Goal: Information Seeking & Learning: Check status

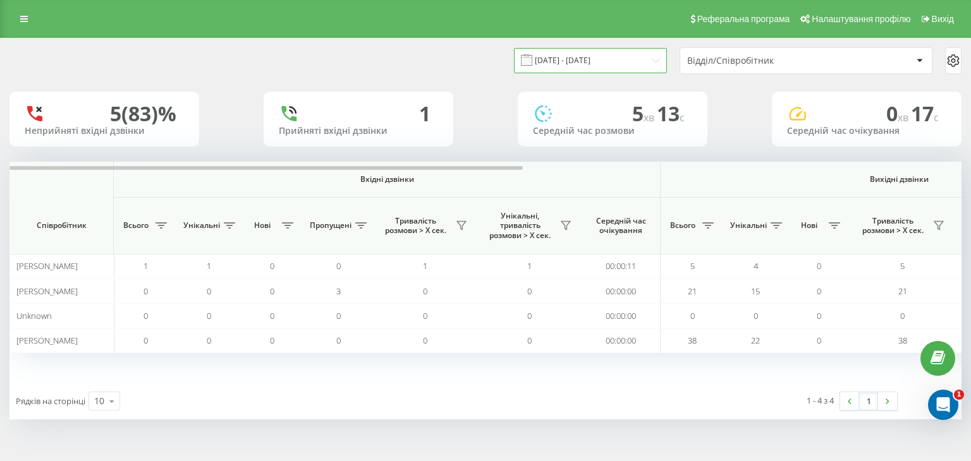
click at [648, 57] on input "[DATE] - [DATE]" at bounding box center [590, 60] width 153 height 25
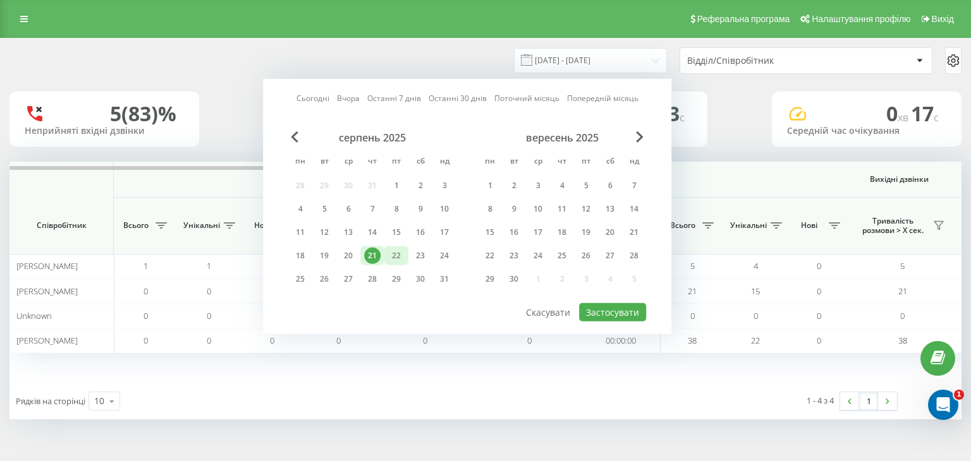
click at [397, 256] on div "22" at bounding box center [396, 256] width 16 height 16
click at [625, 309] on button "Застосувати" at bounding box center [612, 312] width 67 height 18
type input "[DATE] - [DATE]"
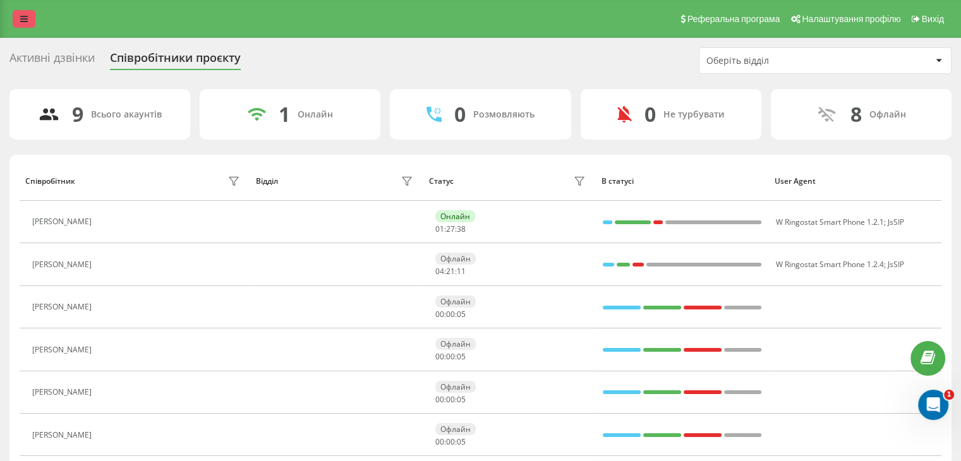
click at [22, 16] on icon at bounding box center [24, 19] width 8 height 9
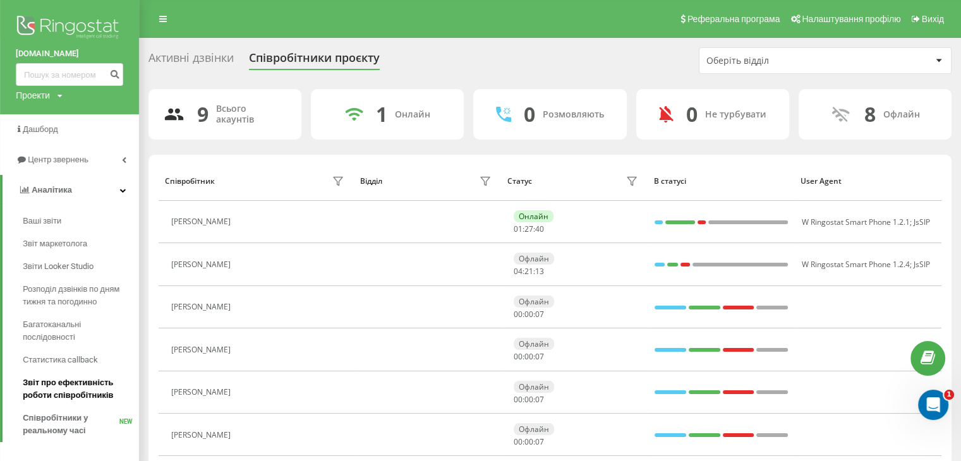
click at [56, 378] on span "Звіт про ефективність роботи співробітників" at bounding box center [78, 389] width 110 height 25
click at [81, 381] on span "Звіт про ефективність роботи співробітників" at bounding box center [78, 389] width 110 height 25
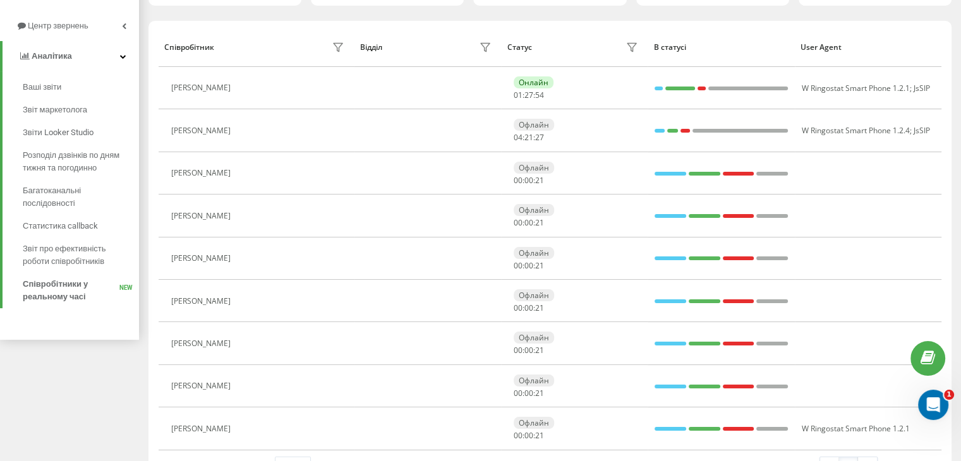
scroll to position [106, 0]
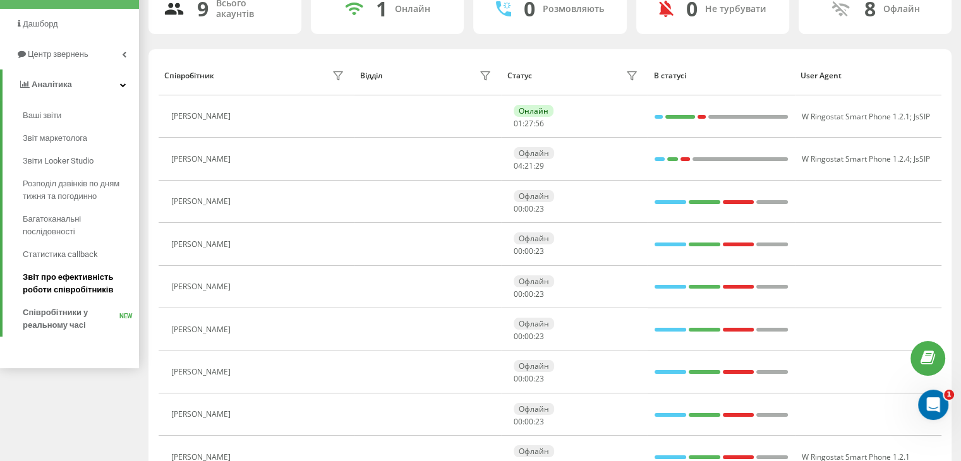
click at [30, 276] on span "Звіт про ефективність роботи співробітників" at bounding box center [78, 283] width 110 height 25
click at [74, 278] on span "Звіт про ефективність роботи співробітників" at bounding box center [78, 283] width 110 height 25
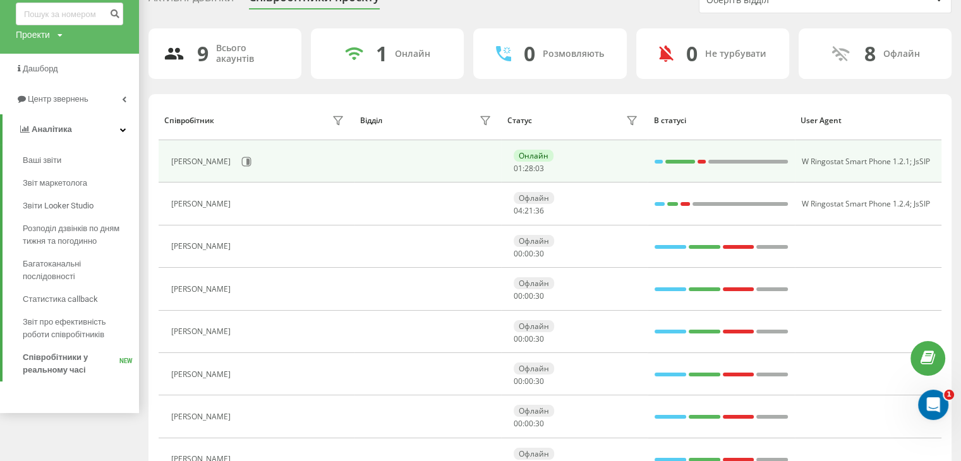
scroll to position [0, 0]
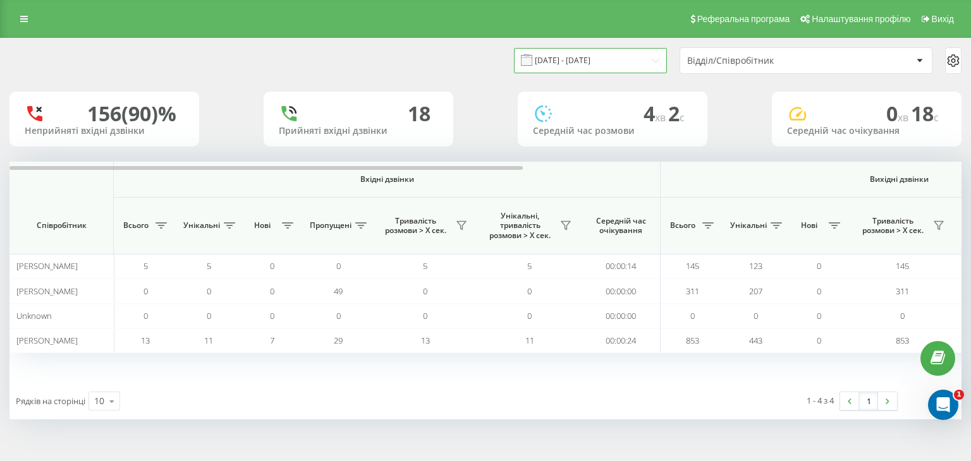
click at [643, 61] on input "22.07.2025 - 22.08.2025" at bounding box center [590, 60] width 153 height 25
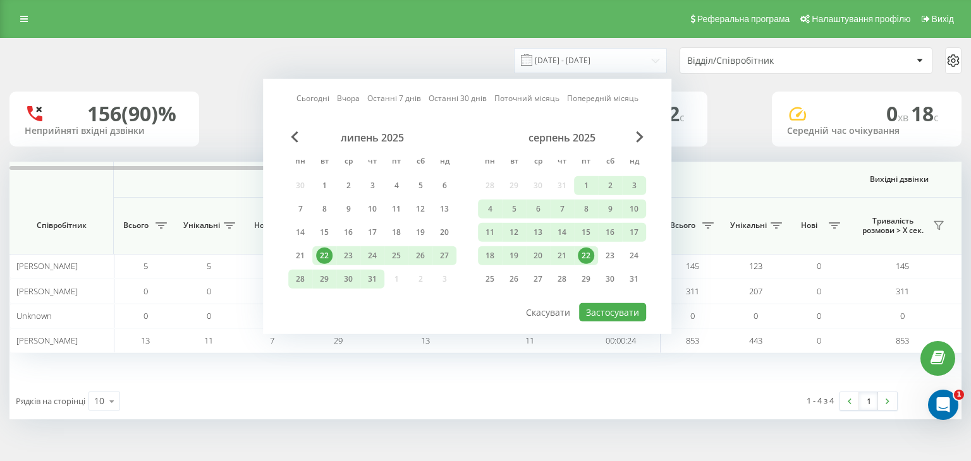
drag, startPoint x: 585, startPoint y: 248, endPoint x: 604, endPoint y: 295, distance: 50.7
click at [585, 248] on div "22" at bounding box center [586, 256] width 16 height 16
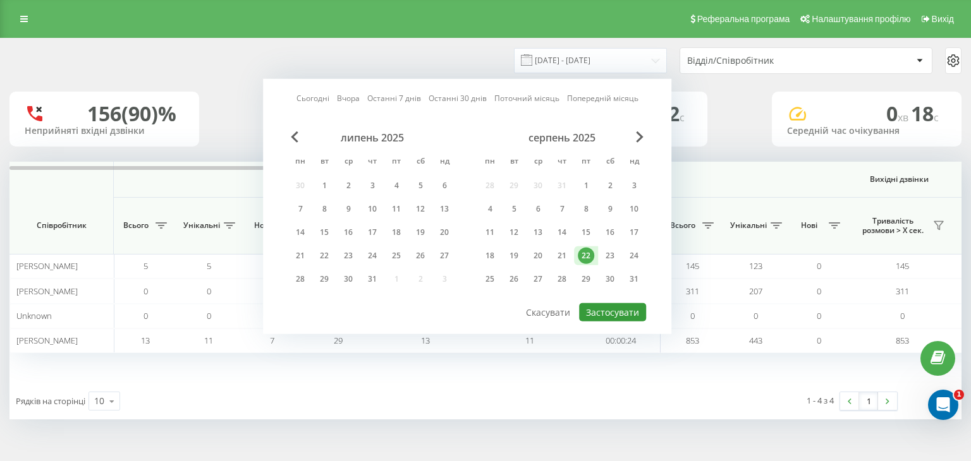
click at [611, 306] on button "Застосувати" at bounding box center [612, 312] width 67 height 18
type input "[DATE] - [DATE]"
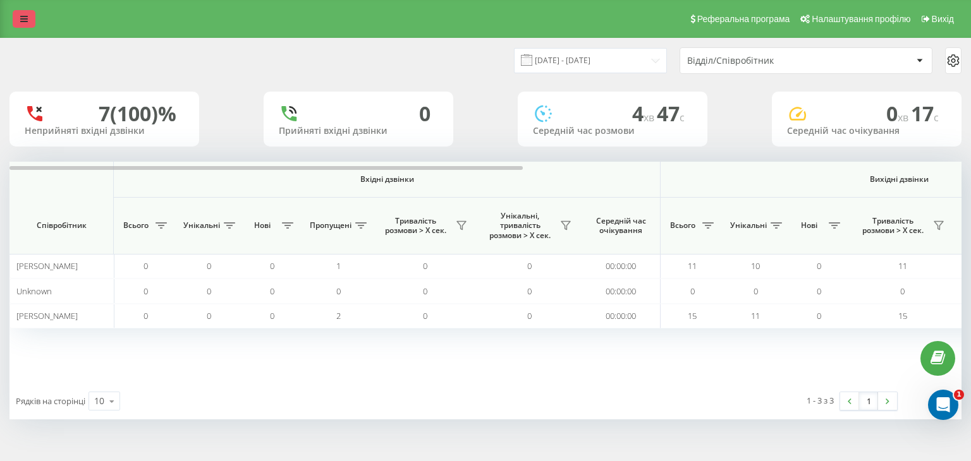
click at [30, 22] on link at bounding box center [24, 19] width 23 height 18
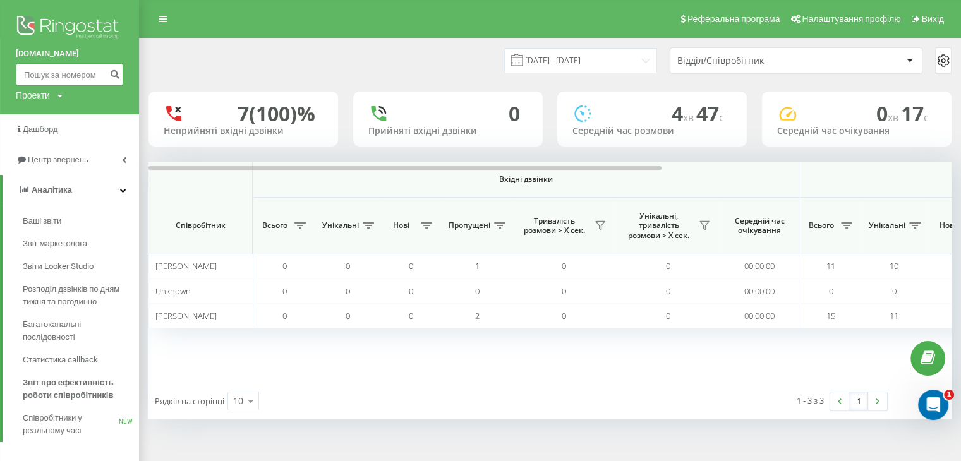
click at [62, 76] on input at bounding box center [69, 74] width 107 height 23
paste input "380675826929"
type input "380675826929"
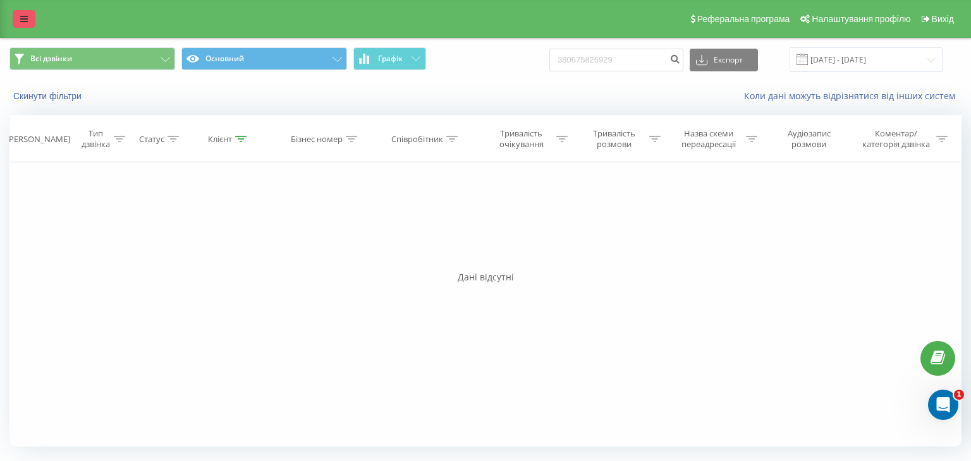
click at [23, 23] on icon at bounding box center [24, 19] width 8 height 9
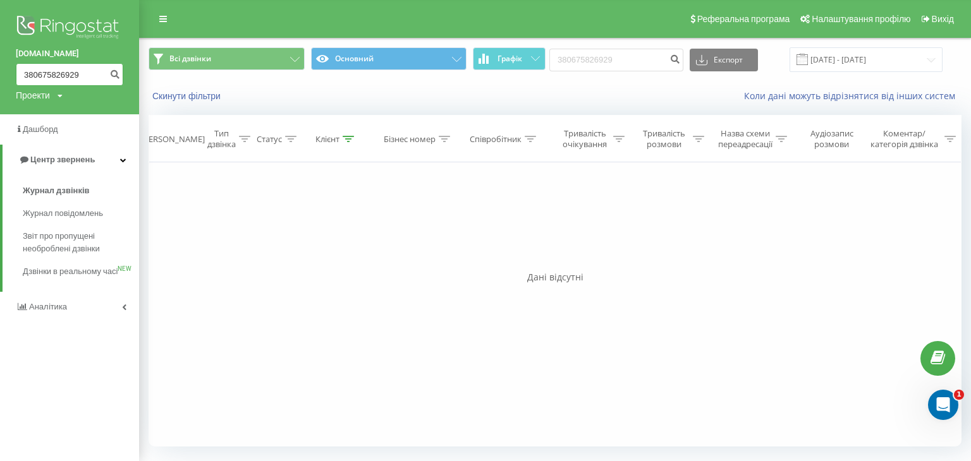
drag, startPoint x: 88, startPoint y: 72, endPoint x: 0, endPoint y: 89, distance: 90.1
click at [0, 89] on div "courses.smirnovy.com 380675826929 Проекти courses.smirnovy.com" at bounding box center [69, 57] width 139 height 114
click at [245, 177] on div "Фільтрувати за умовою Дорівнює Введіть значення Скасувати OK Фільтрувати за умо…" at bounding box center [554, 304] width 813 height 284
click at [43, 313] on span "Аналiтика" at bounding box center [43, 307] width 54 height 13
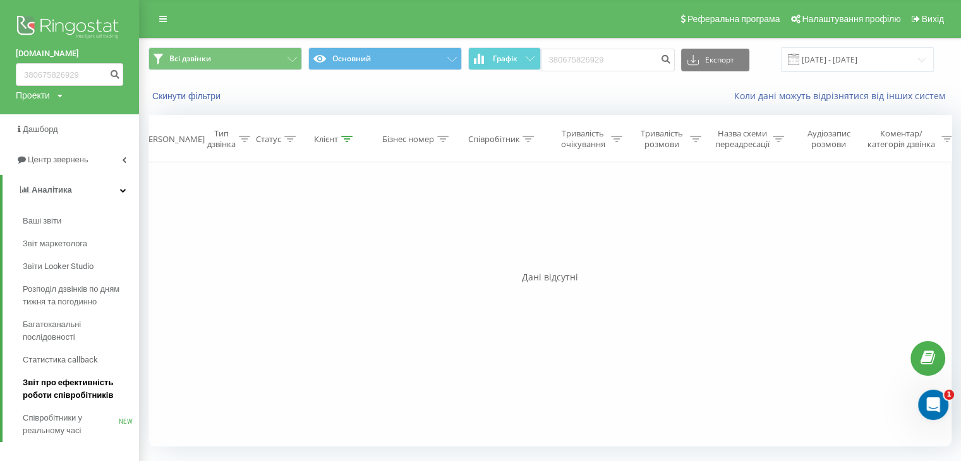
click at [56, 399] on span "Звіт про ефективність роботи співробітників" at bounding box center [78, 389] width 110 height 25
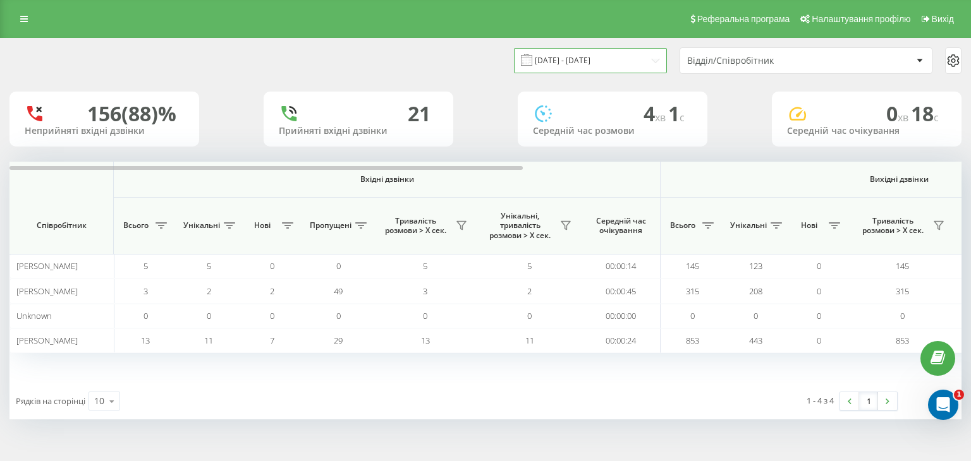
click at [645, 56] on input "[DATE] - [DATE]" at bounding box center [590, 60] width 153 height 25
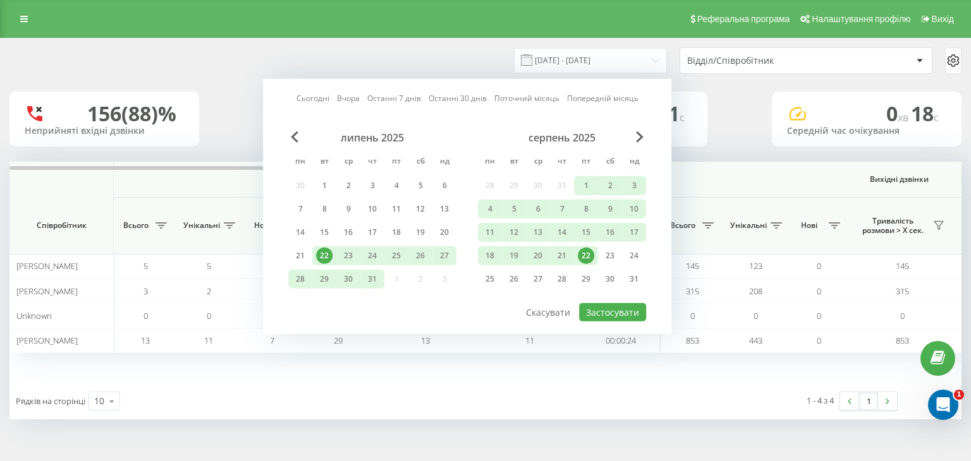
click at [588, 253] on div "22" at bounding box center [586, 256] width 16 height 16
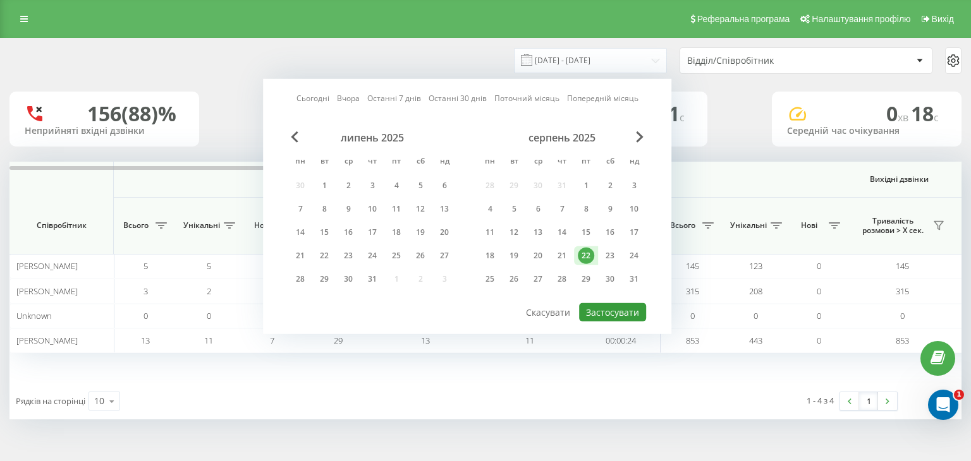
click at [606, 311] on button "Застосувати" at bounding box center [612, 312] width 67 height 18
type input "[DATE] - [DATE]"
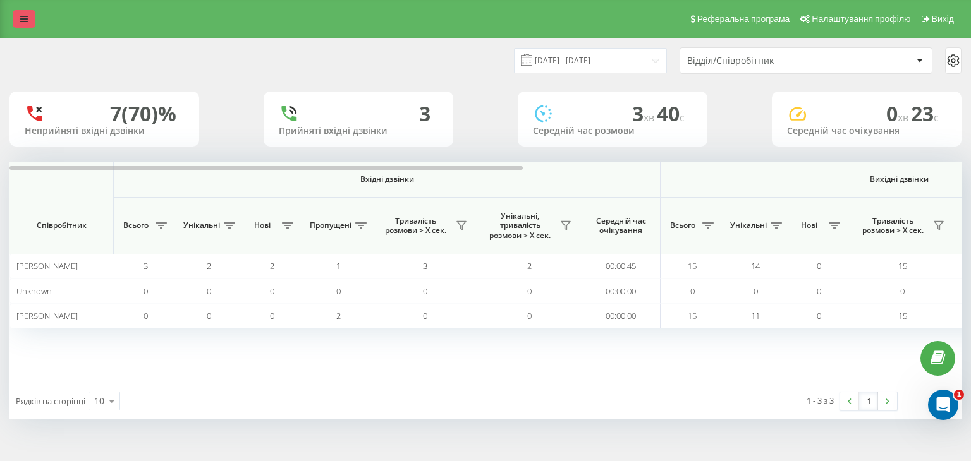
click at [20, 21] on icon at bounding box center [24, 19] width 8 height 9
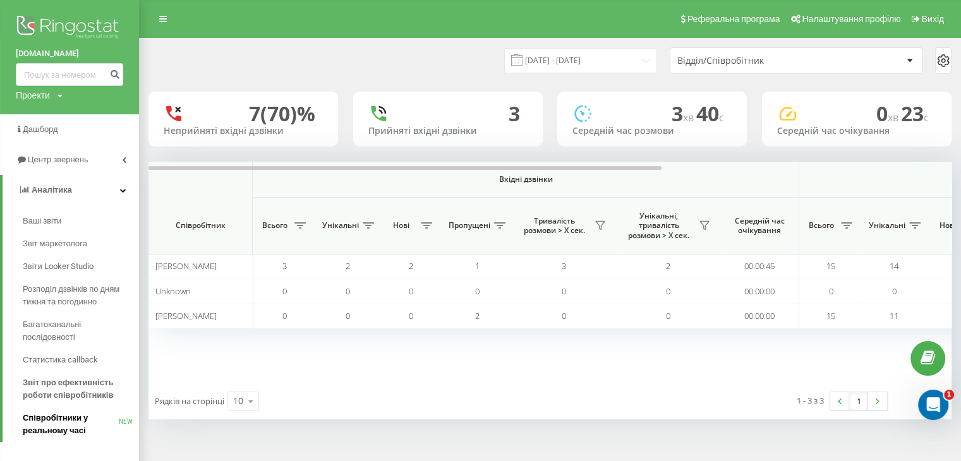
click at [62, 418] on span "Співробітники у реальному часі" at bounding box center [71, 424] width 96 height 25
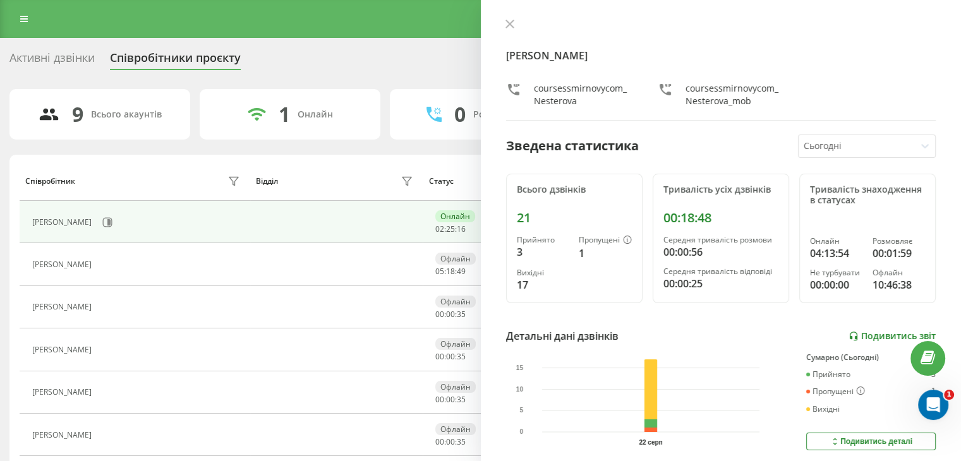
click at [871, 336] on link "Подивитись звіт" at bounding box center [892, 336] width 87 height 11
click at [506, 20] on icon at bounding box center [510, 24] width 8 height 8
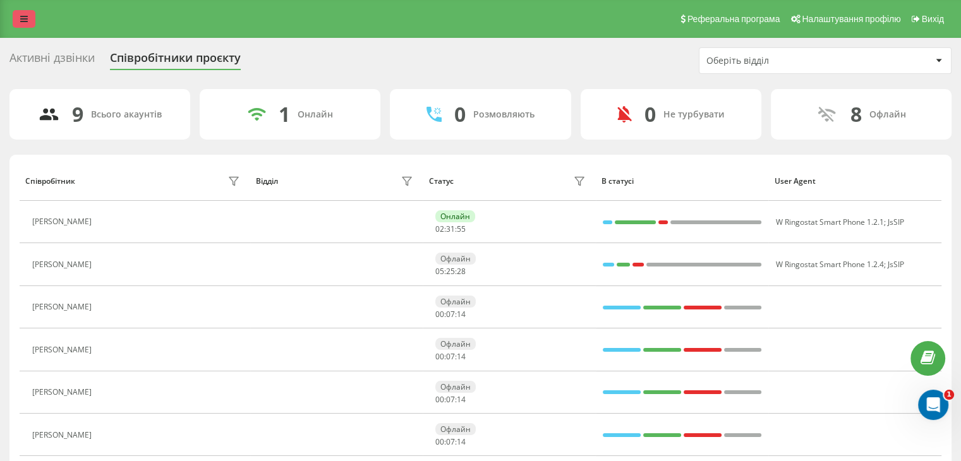
click at [23, 16] on icon at bounding box center [24, 19] width 8 height 9
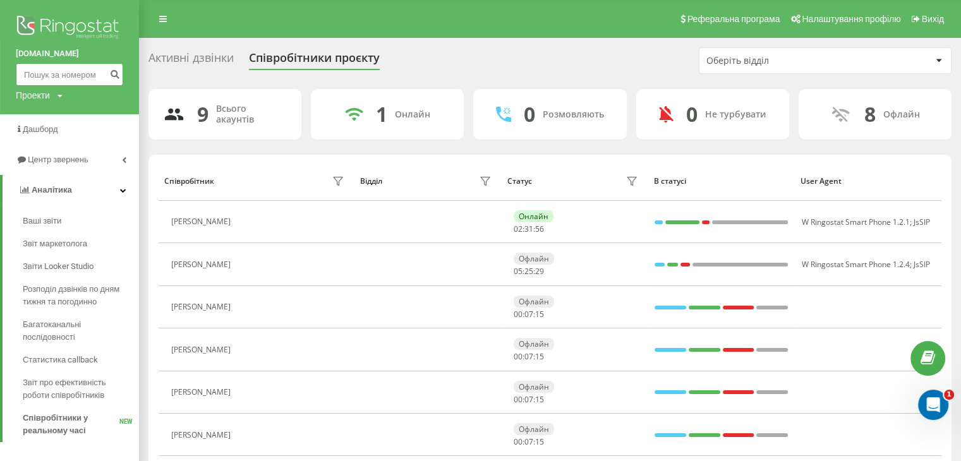
click at [76, 76] on input at bounding box center [69, 74] width 107 height 23
paste input "0660878077"
type input "0660878077"
click at [114, 76] on icon "submit" at bounding box center [114, 73] width 11 height 8
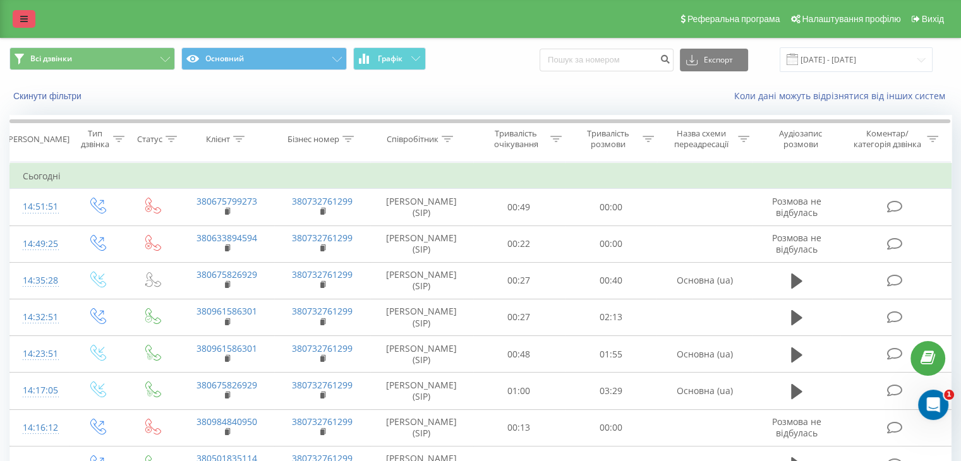
click at [23, 23] on icon at bounding box center [24, 19] width 8 height 9
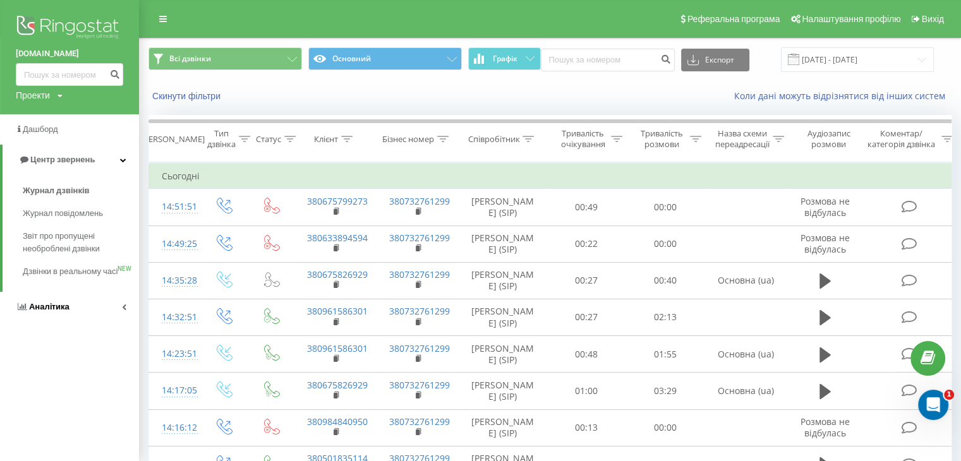
click at [53, 312] on span "Аналiтика" at bounding box center [49, 306] width 40 height 9
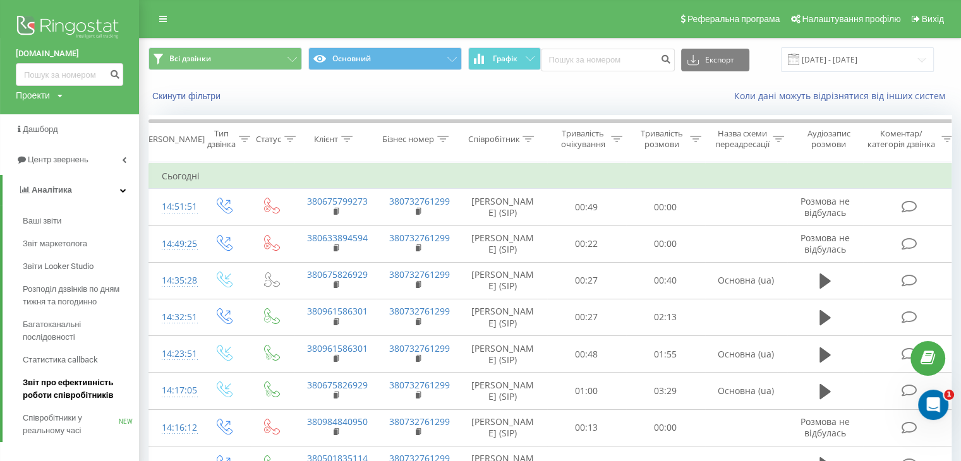
click at [44, 379] on span "Звіт про ефективність роботи співробітників" at bounding box center [78, 389] width 110 height 25
click at [76, 383] on span "Звіт про ефективність роботи співробітників" at bounding box center [78, 389] width 110 height 25
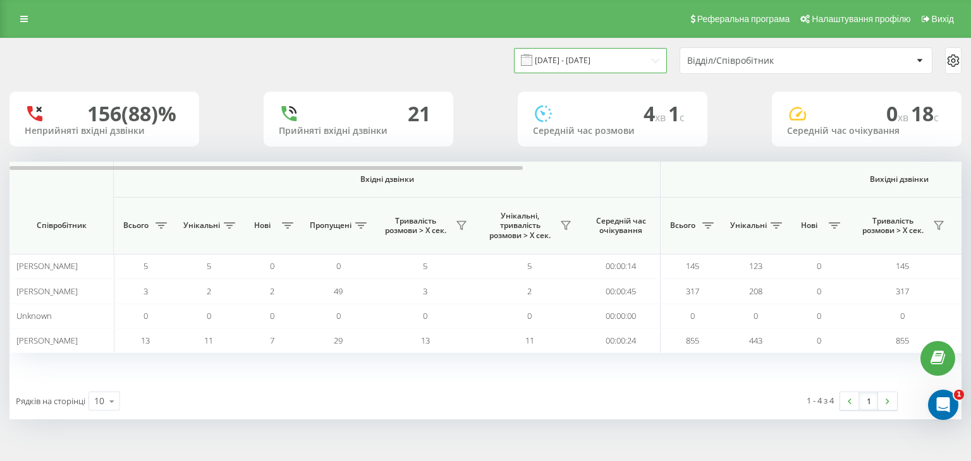
click at [649, 59] on input "[DATE] - [DATE]" at bounding box center [590, 60] width 153 height 25
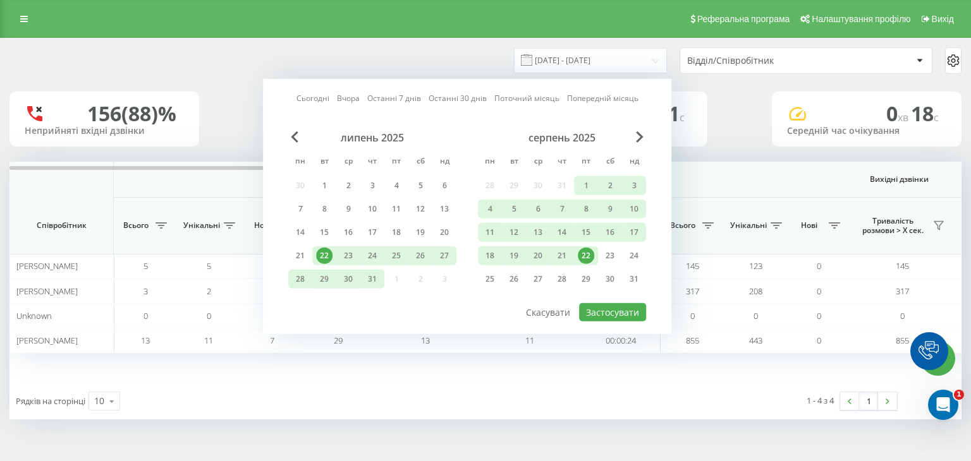
click at [589, 252] on div "22" at bounding box center [586, 256] width 16 height 16
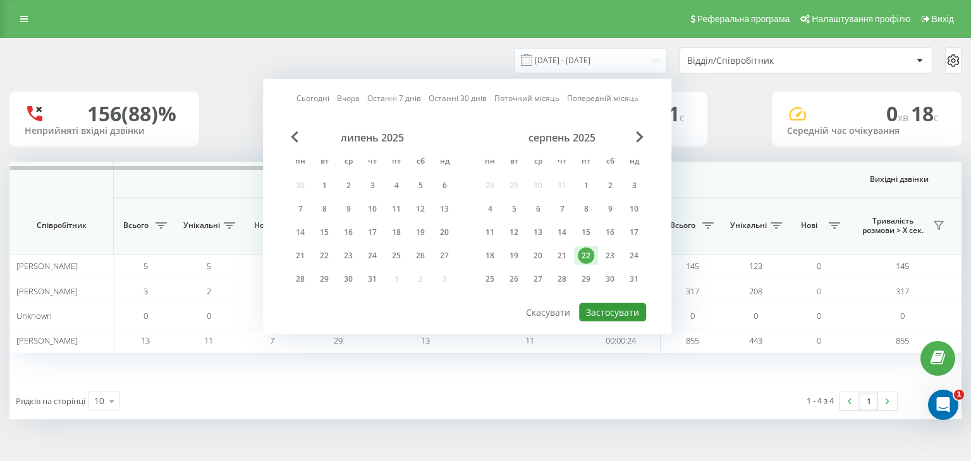
click at [603, 306] on button "Застосувати" at bounding box center [612, 312] width 67 height 18
type input "[DATE] - [DATE]"
